Goal: Information Seeking & Learning: Learn about a topic

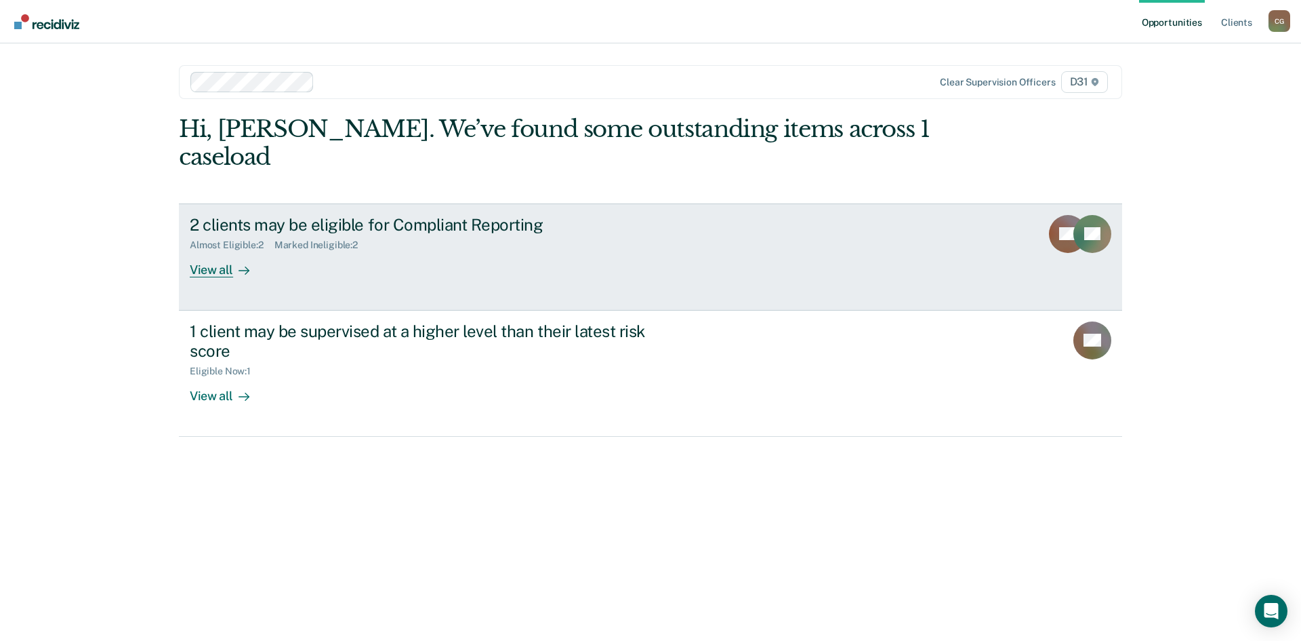
click at [226, 264] on div "View all" at bounding box center [228, 264] width 76 height 26
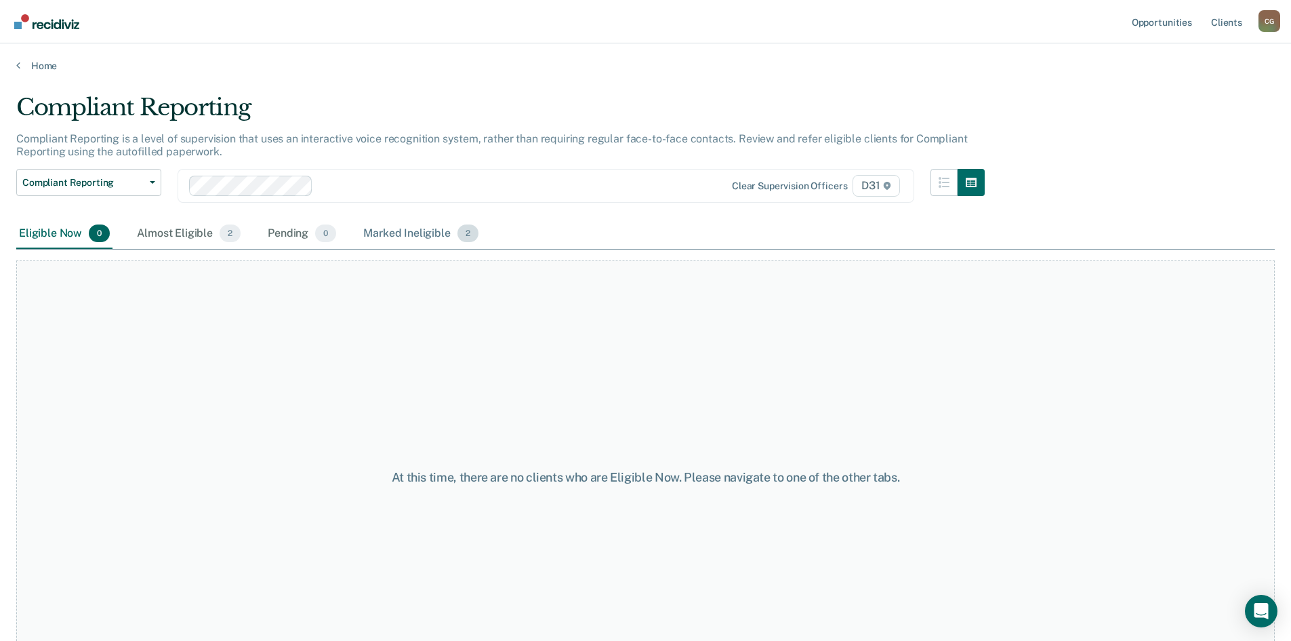
click at [422, 235] on div "Marked Ineligible 2" at bounding box center [421, 234] width 121 height 30
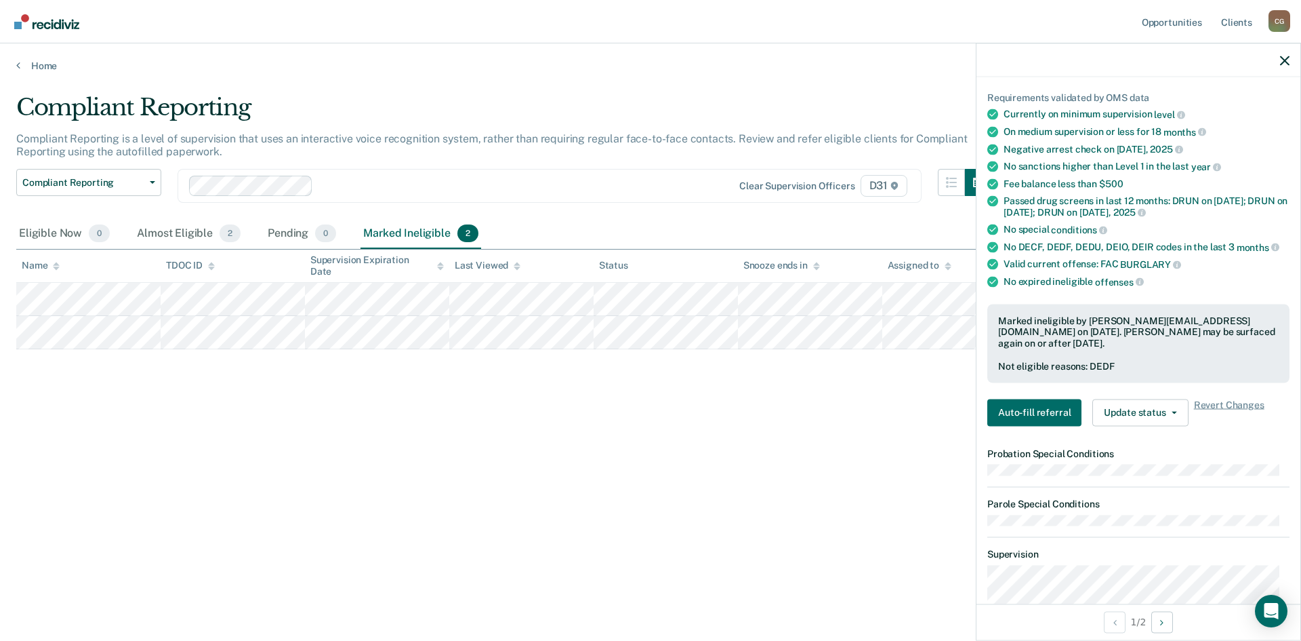
scroll to position [136, 0]
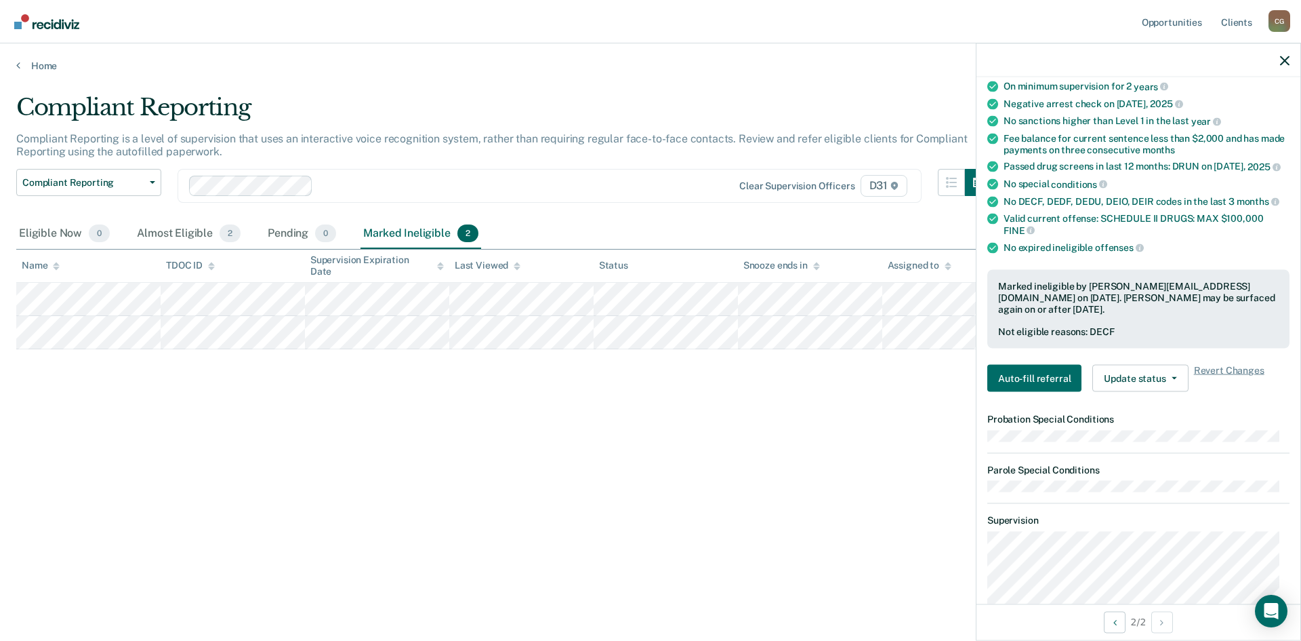
click at [617, 382] on div "Compliant Reporting Compliant Reporting is a level of supervision that uses an …" at bounding box center [650, 316] width 1269 height 445
click at [184, 235] on div "Almost Eligible 2" at bounding box center [188, 234] width 109 height 30
click at [1289, 57] on icon "button" at bounding box center [1284, 60] width 9 height 9
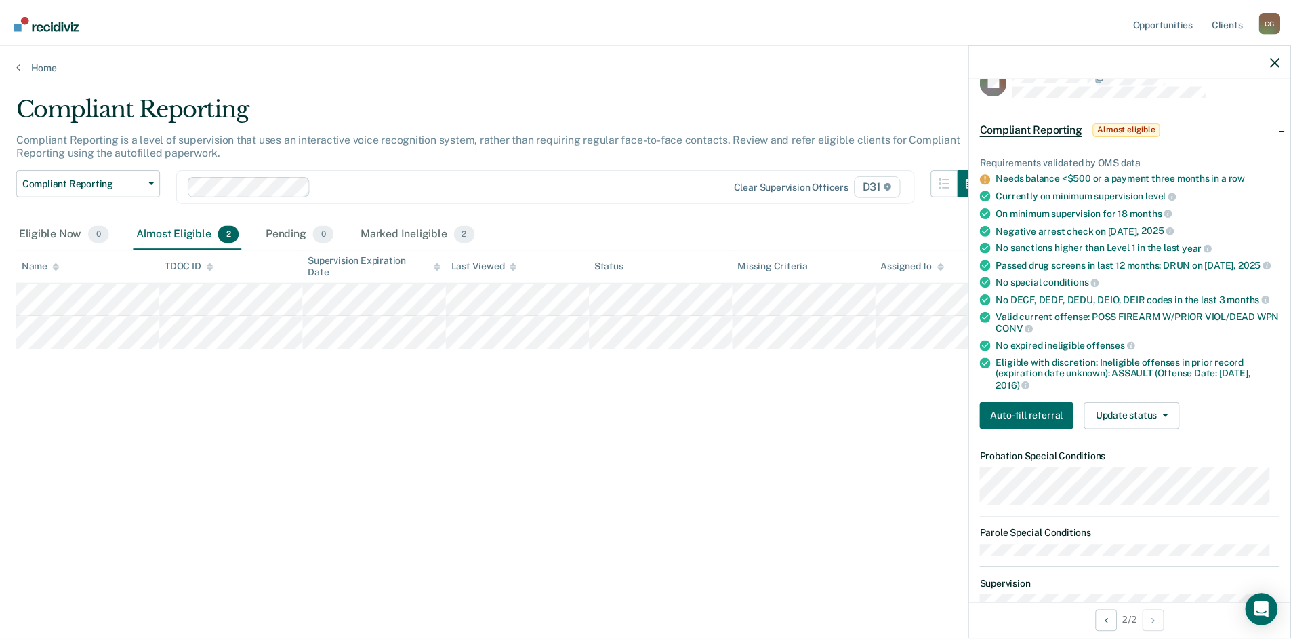
scroll to position [0, 0]
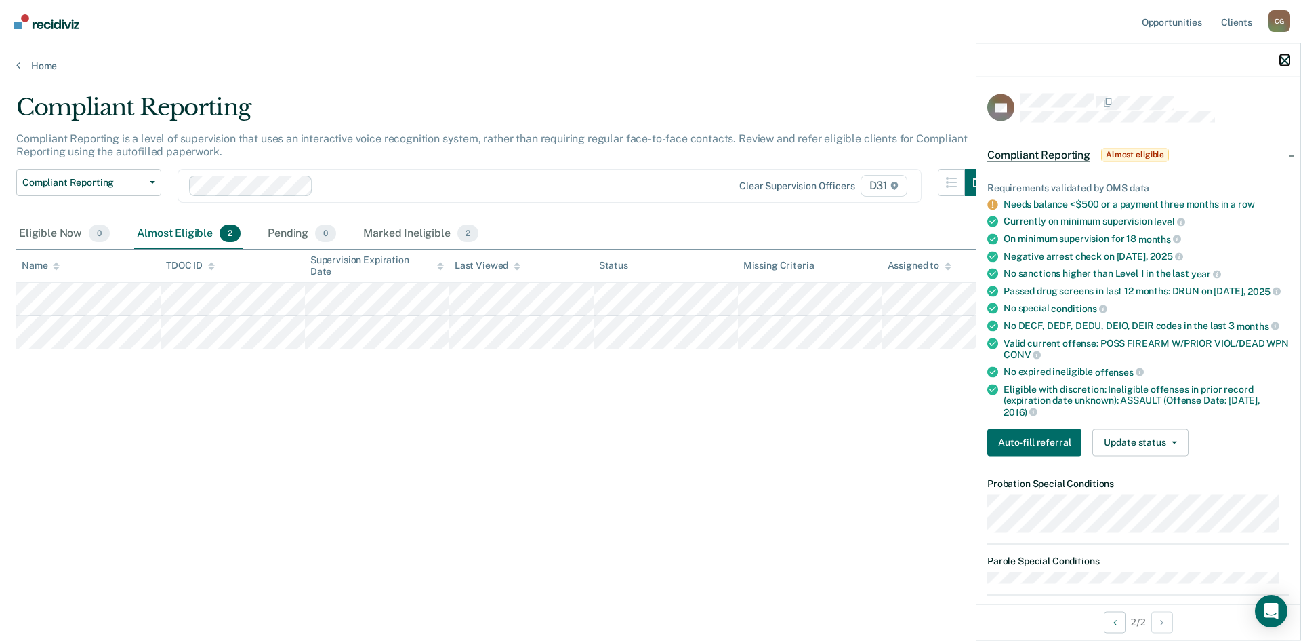
drag, startPoint x: 1284, startPoint y: 62, endPoint x: 1139, endPoint y: 152, distance: 170.4
click at [1284, 63] on icon "button" at bounding box center [1284, 60] width 9 height 9
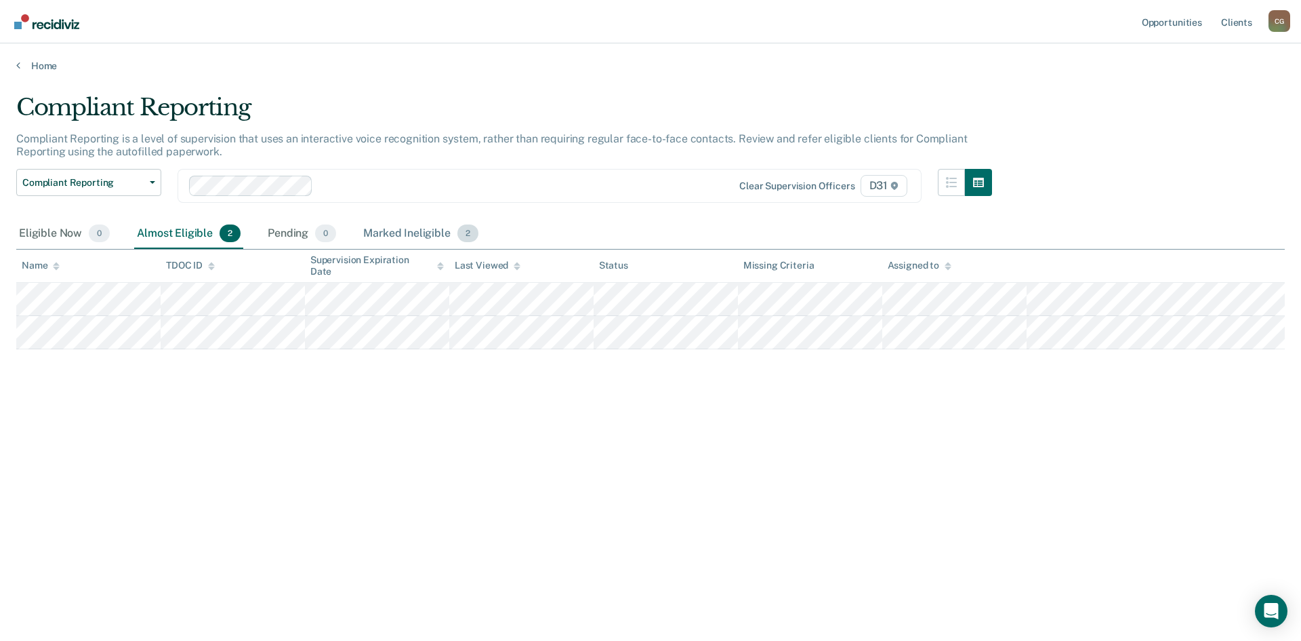
click at [371, 238] on div "Marked Ineligible 2" at bounding box center [421, 234] width 121 height 30
click at [207, 234] on div "Almost Eligible 2" at bounding box center [188, 234] width 109 height 30
click at [60, 234] on div "Eligible Now 0" at bounding box center [64, 234] width 96 height 30
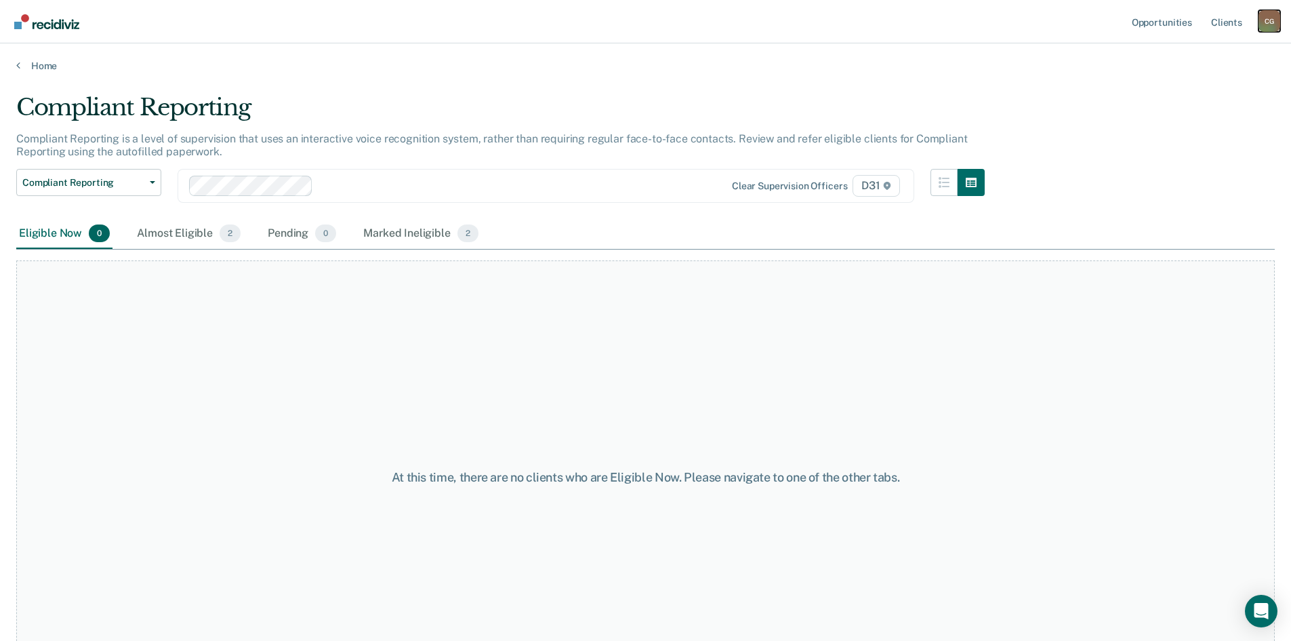
click at [1275, 16] on div "C G" at bounding box center [1270, 21] width 22 height 22
